Goal: Information Seeking & Learning: Learn about a topic

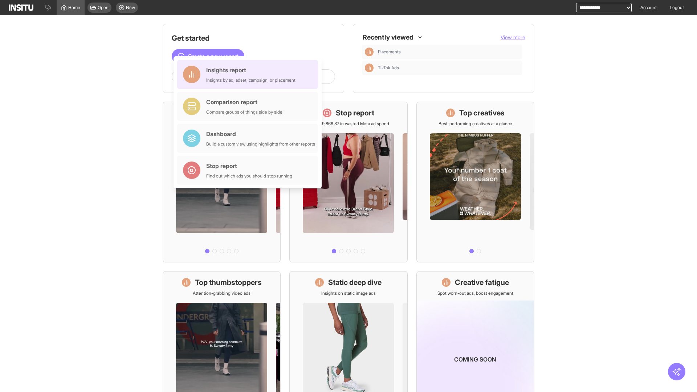
click at [249, 74] on div "Insights report Insights by ad, adset, campaign, or placement" at bounding box center [250, 74] width 89 height 17
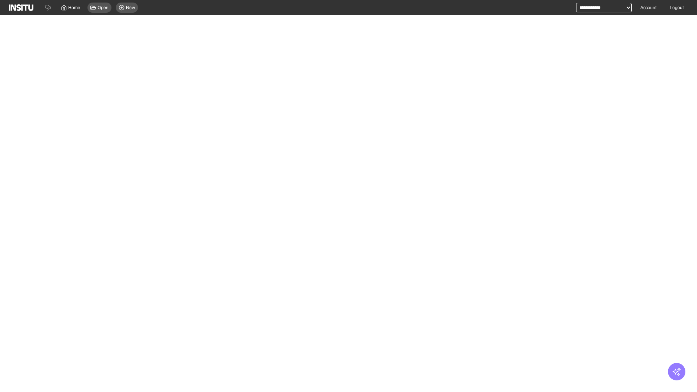
select select "**"
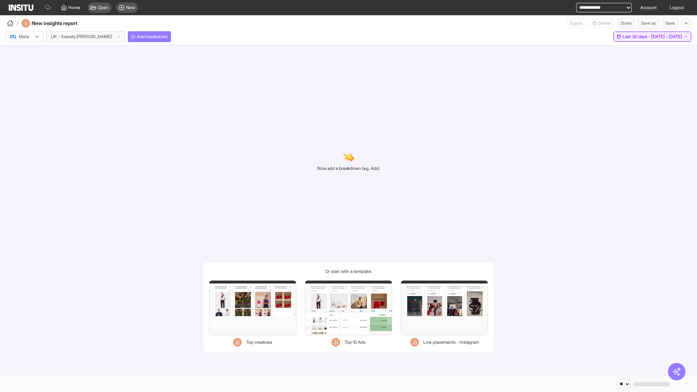
click at [635, 37] on span "Last 30 days - [DATE] - [DATE]" at bounding box center [653, 37] width 60 height 6
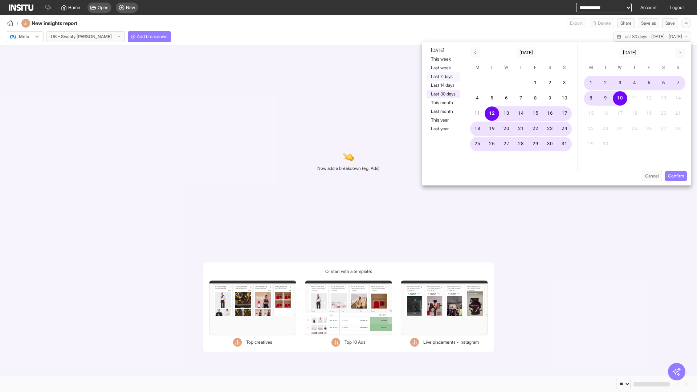
click at [443, 77] on button "Last 7 days" at bounding box center [443, 76] width 33 height 9
